Goal: Task Accomplishment & Management: Use online tool/utility

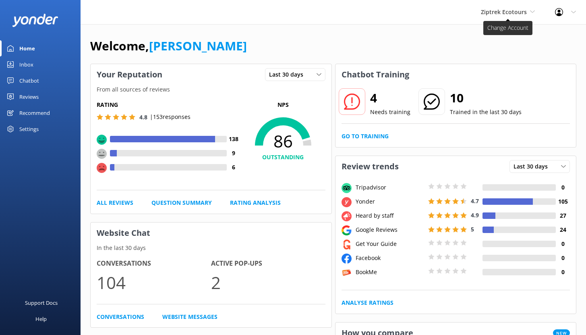
click at [515, 14] on span "Ziptrek Ecotours" at bounding box center [504, 12] width 46 height 8
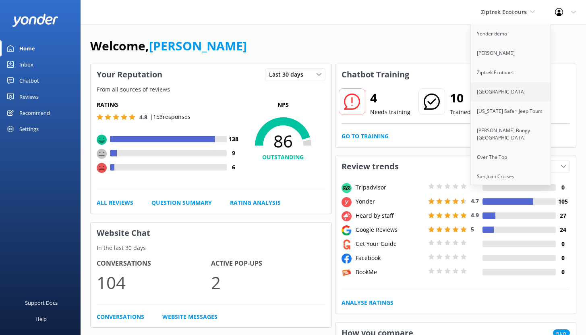
click at [495, 90] on link "[GEOGRAPHIC_DATA]" at bounding box center [511, 91] width 81 height 19
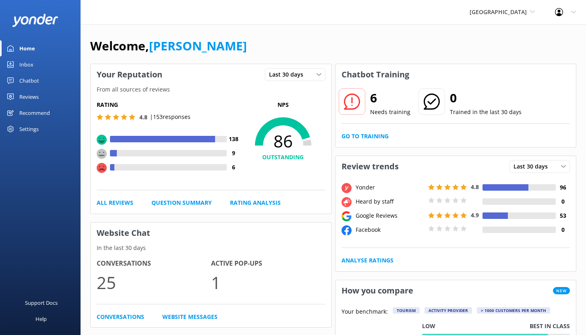
click at [27, 83] on div "Chatbot" at bounding box center [29, 81] width 20 height 16
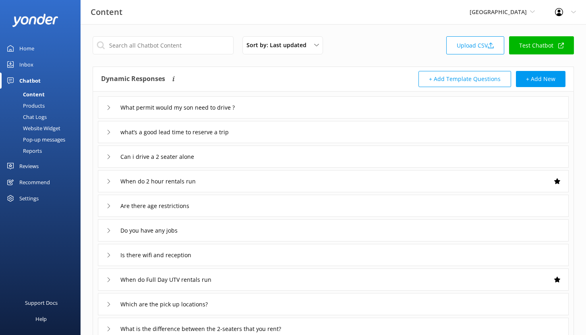
click at [35, 151] on div "Reports" at bounding box center [23, 150] width 37 height 11
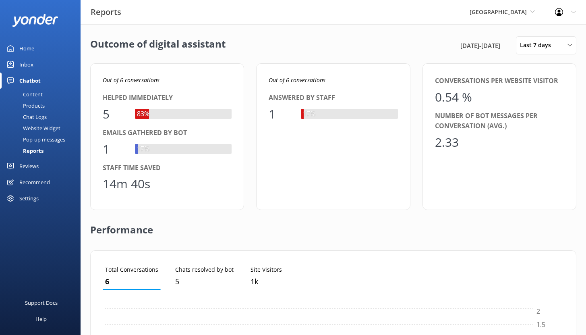
scroll to position [75, 455]
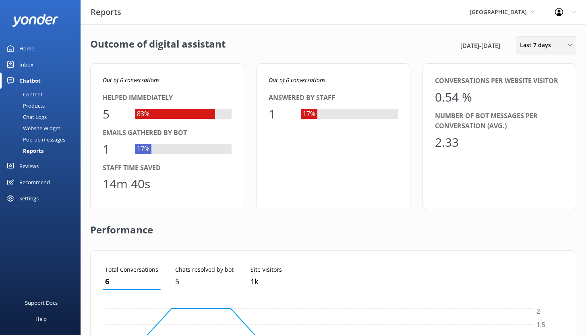
click at [545, 47] on span "Last 7 days" at bounding box center [538, 45] width 36 height 9
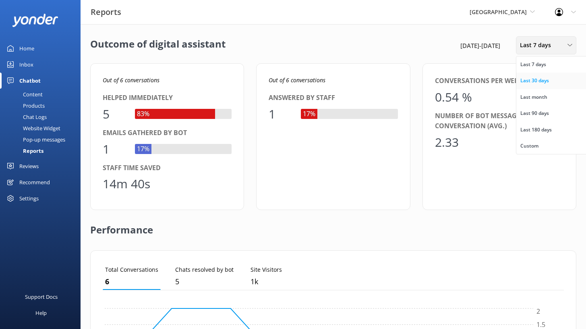
click at [542, 84] on div "Last 30 days" at bounding box center [534, 81] width 29 height 8
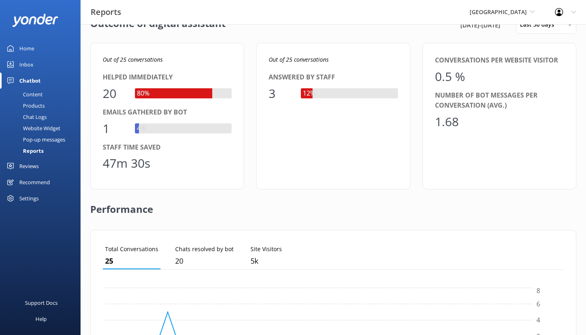
scroll to position [0, 0]
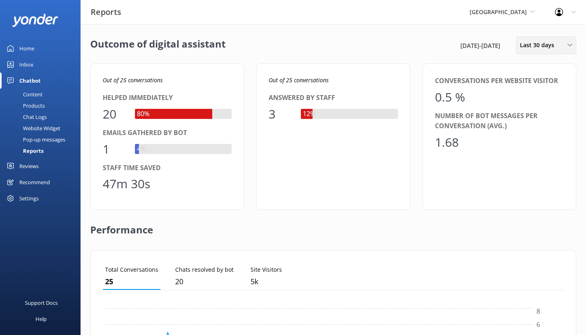
click at [526, 49] on span "Last 30 days" at bounding box center [539, 45] width 39 height 9
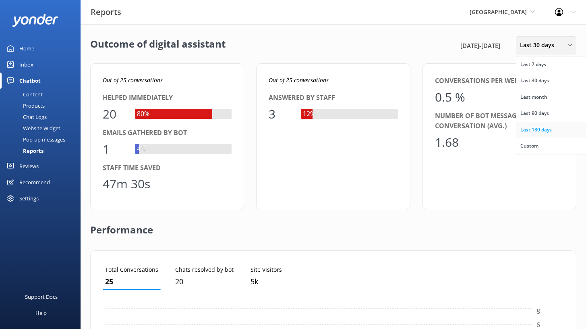
click at [536, 126] on div "Last 180 days" at bounding box center [535, 130] width 31 height 8
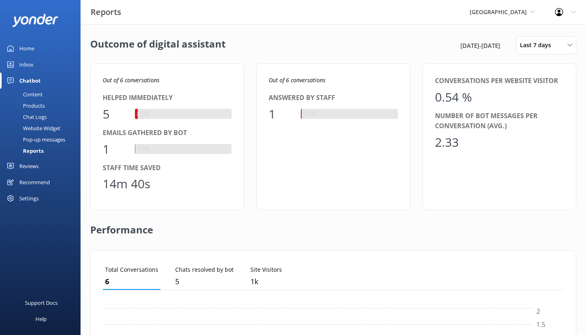
scroll to position [75, 455]
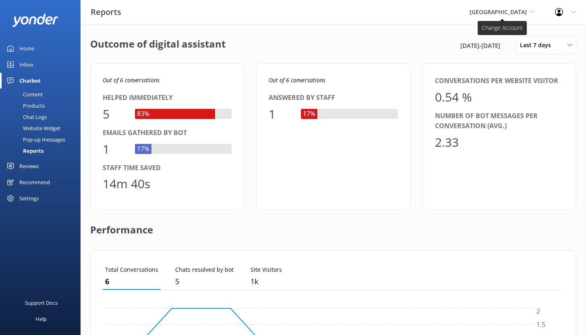
click at [510, 8] on span "[GEOGRAPHIC_DATA]" at bounding box center [502, 12] width 65 height 9
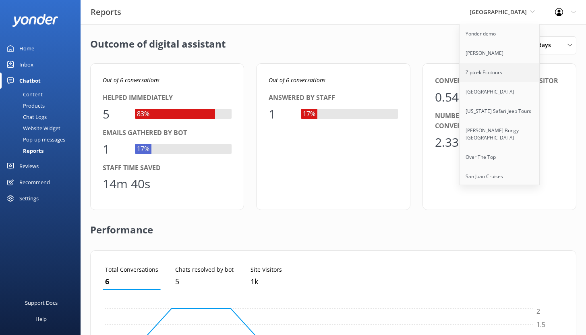
click at [466, 70] on link "Ziptrek Ecotours" at bounding box center [500, 72] width 81 height 19
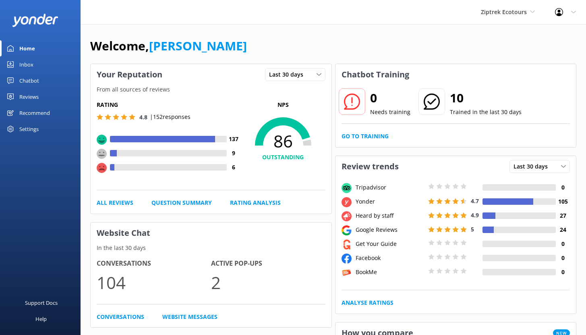
click at [46, 81] on link "Chatbot" at bounding box center [40, 81] width 81 height 16
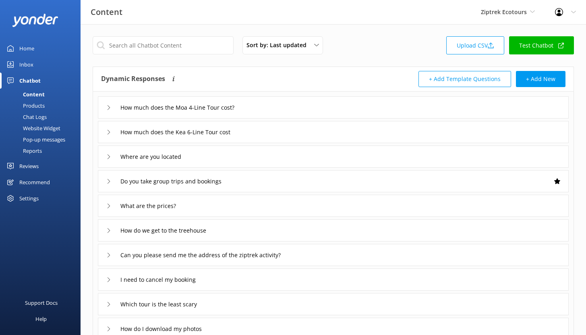
click at [28, 151] on div "Reports" at bounding box center [23, 150] width 37 height 11
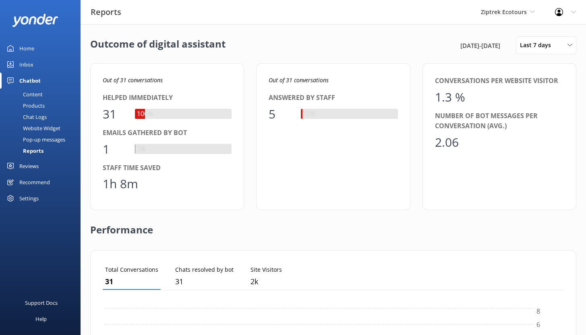
scroll to position [75, 455]
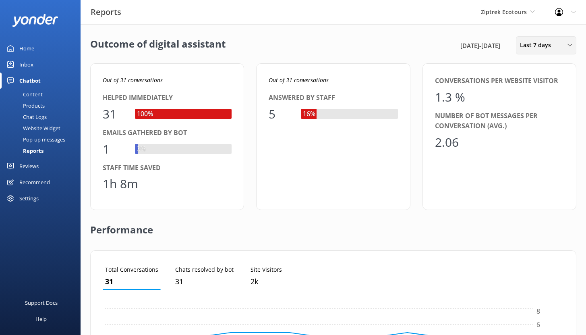
click at [554, 46] on span "Last 7 days" at bounding box center [538, 45] width 36 height 9
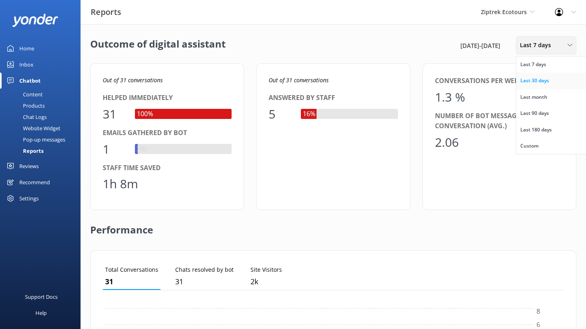
click at [534, 82] on div "Last 30 days" at bounding box center [534, 81] width 29 height 8
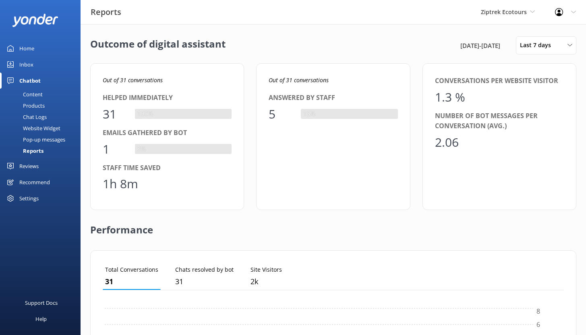
scroll to position [6, 6]
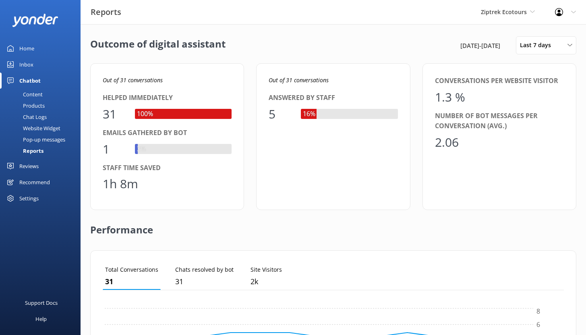
click at [32, 50] on div "Home" at bounding box center [26, 48] width 15 height 16
